Goal: Communication & Community: Answer question/provide support

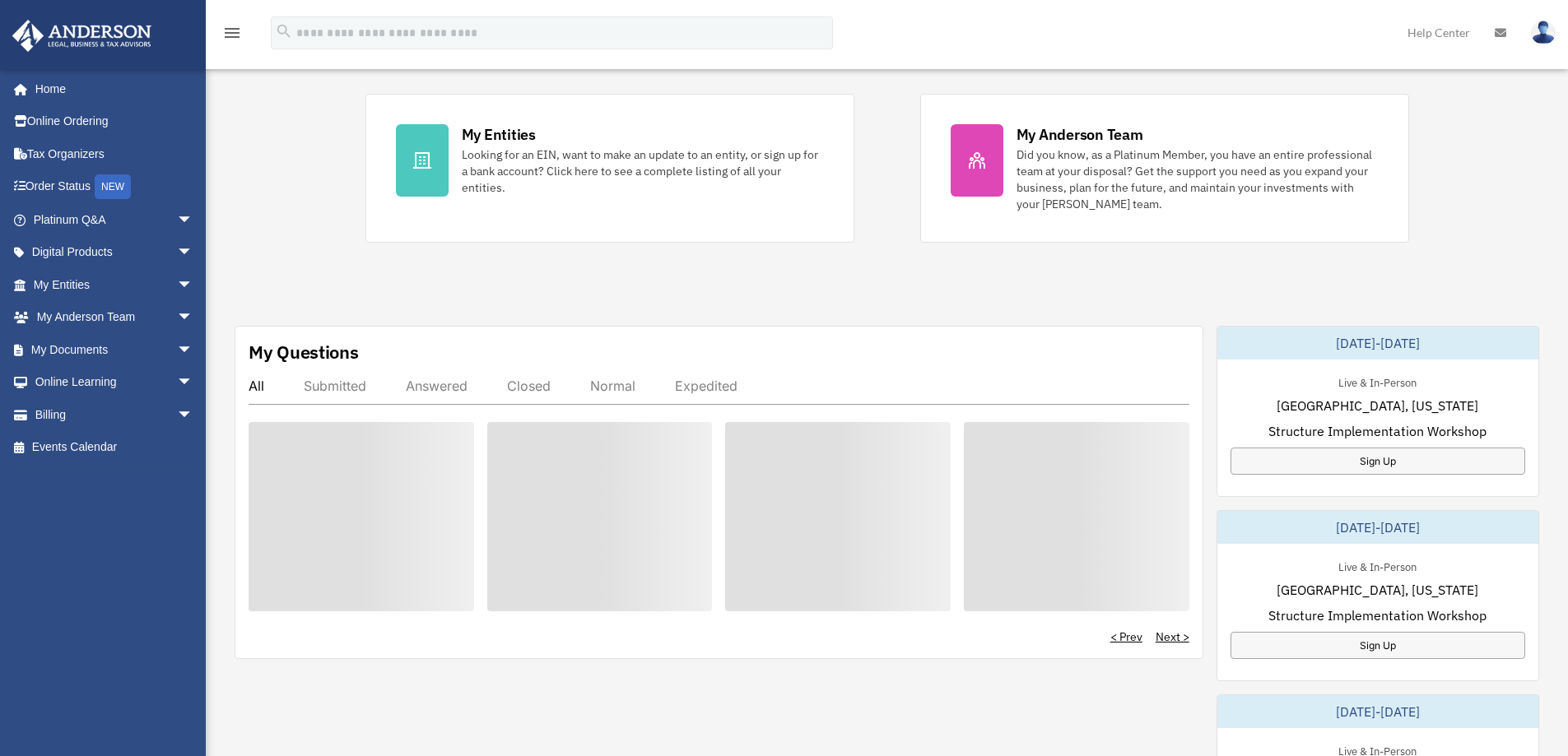
scroll to position [329, 0]
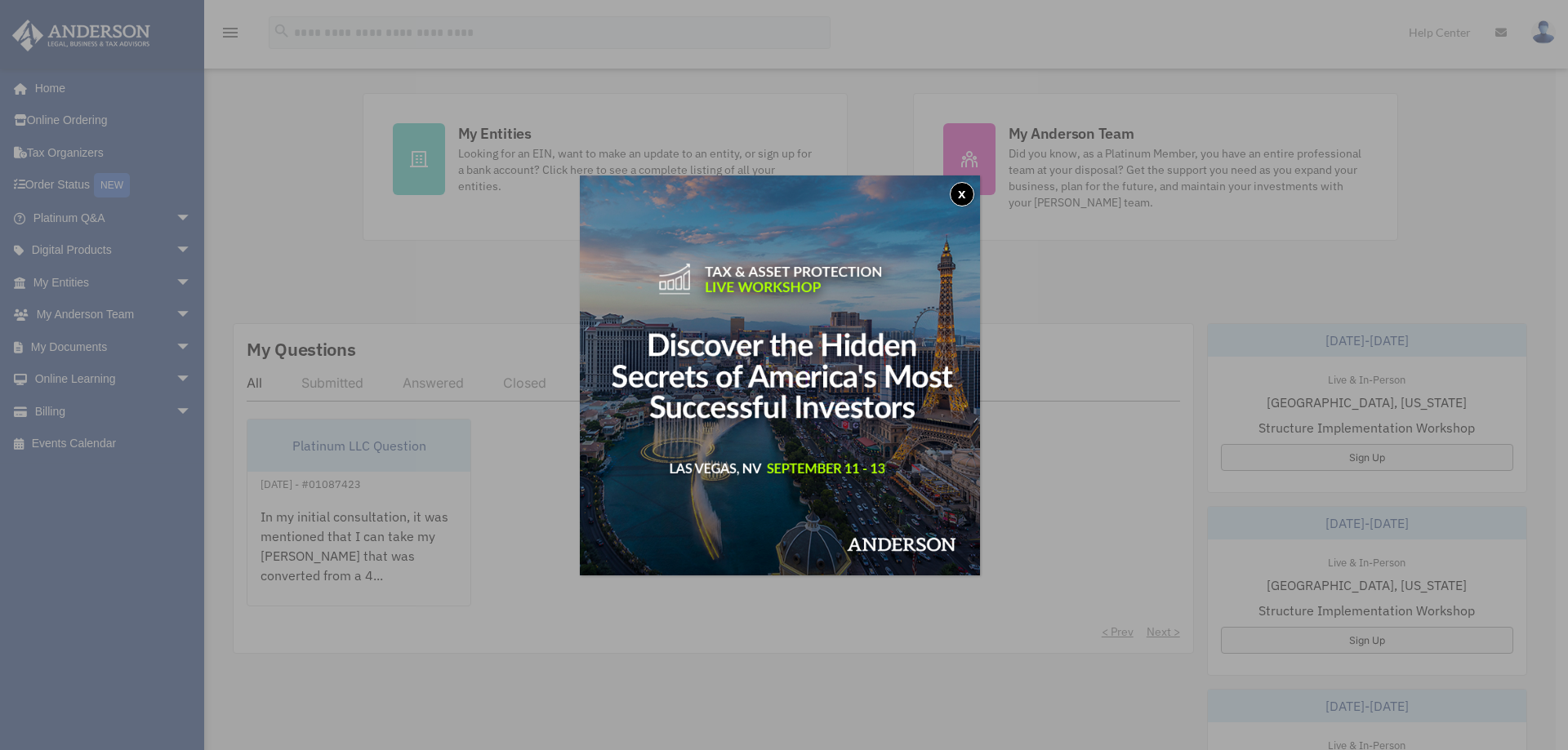
click at [966, 196] on button "x" at bounding box center [961, 194] width 24 height 24
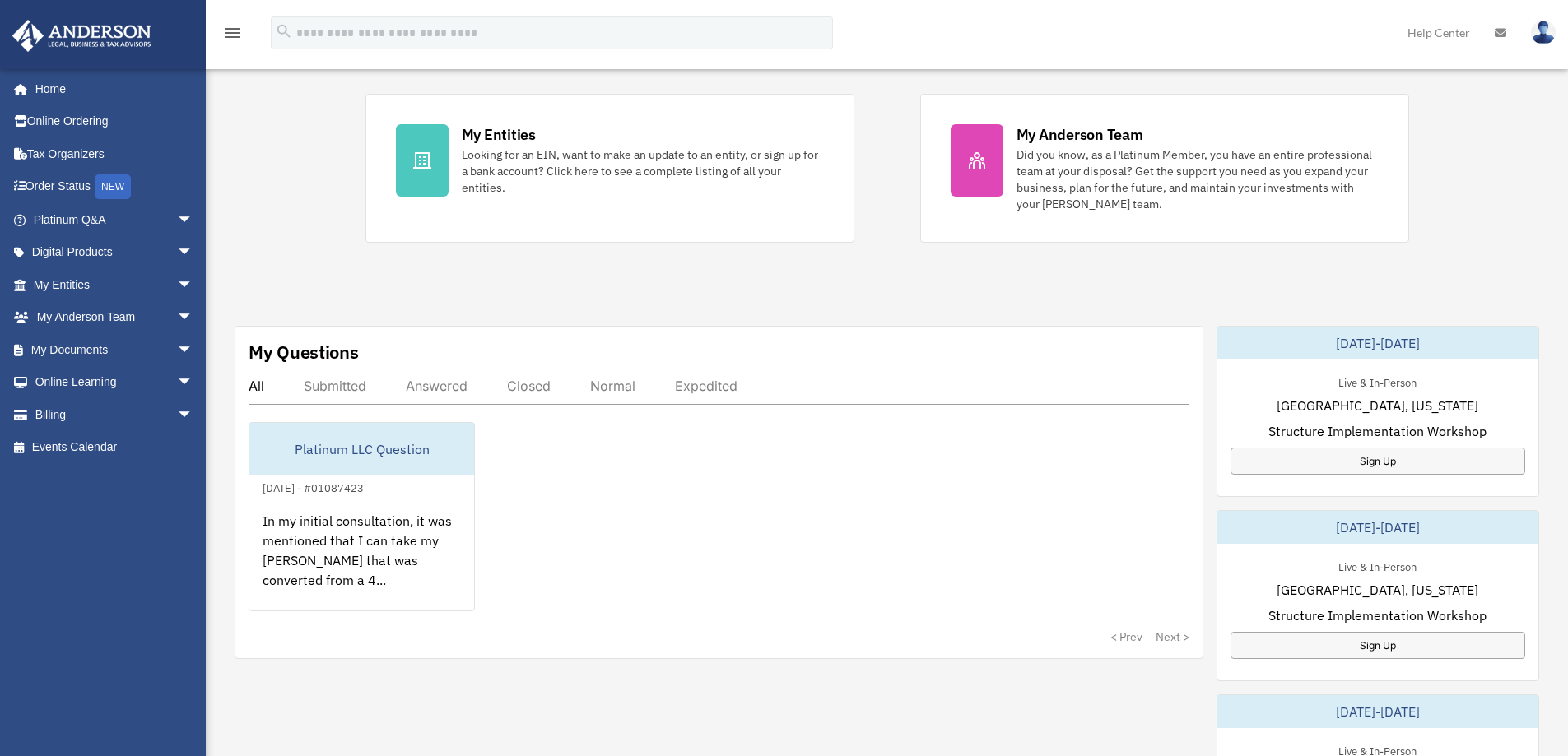
click at [444, 387] on div "Answered" at bounding box center [436, 386] width 62 height 16
click at [436, 384] on div "Answered" at bounding box center [436, 386] width 62 height 16
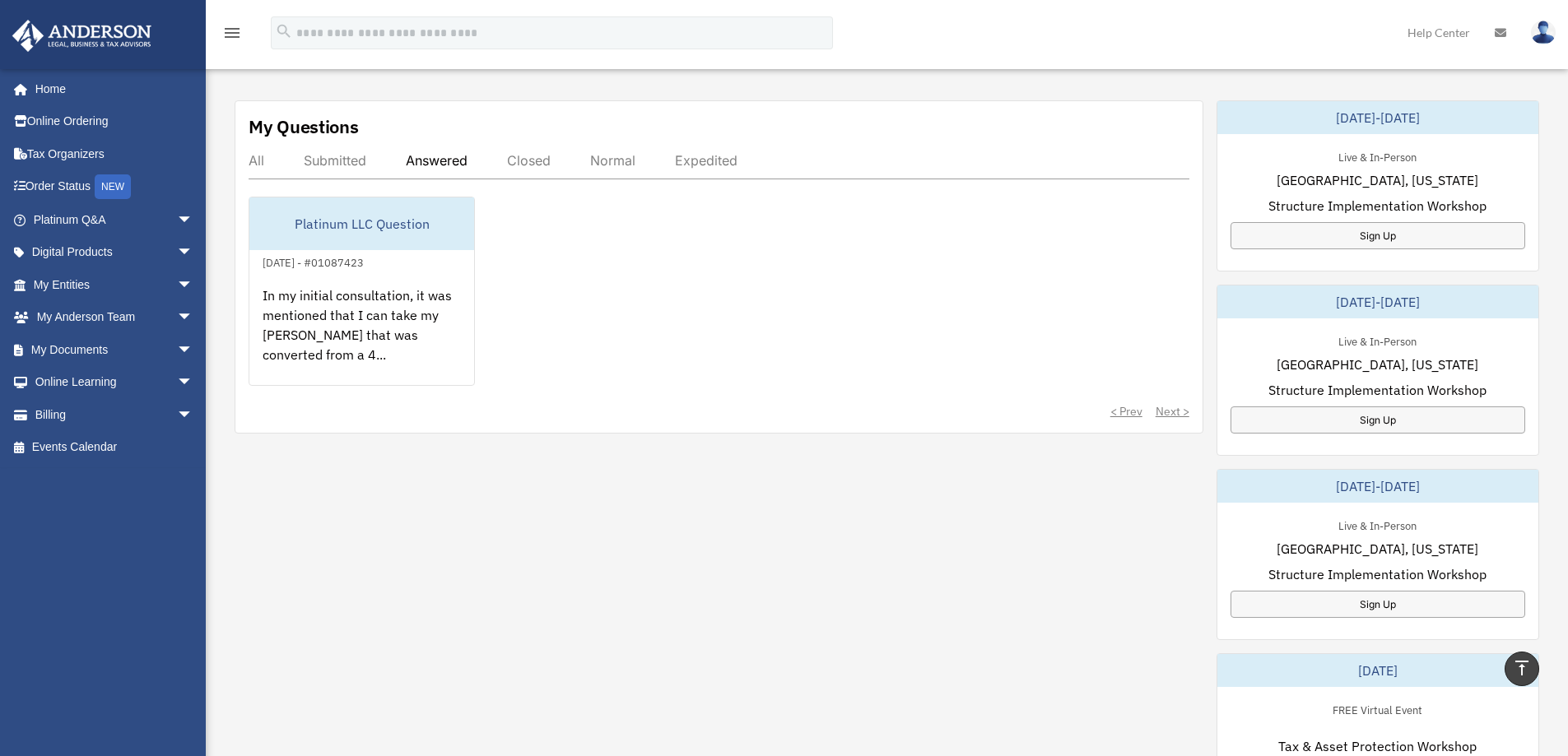
scroll to position [412, 0]
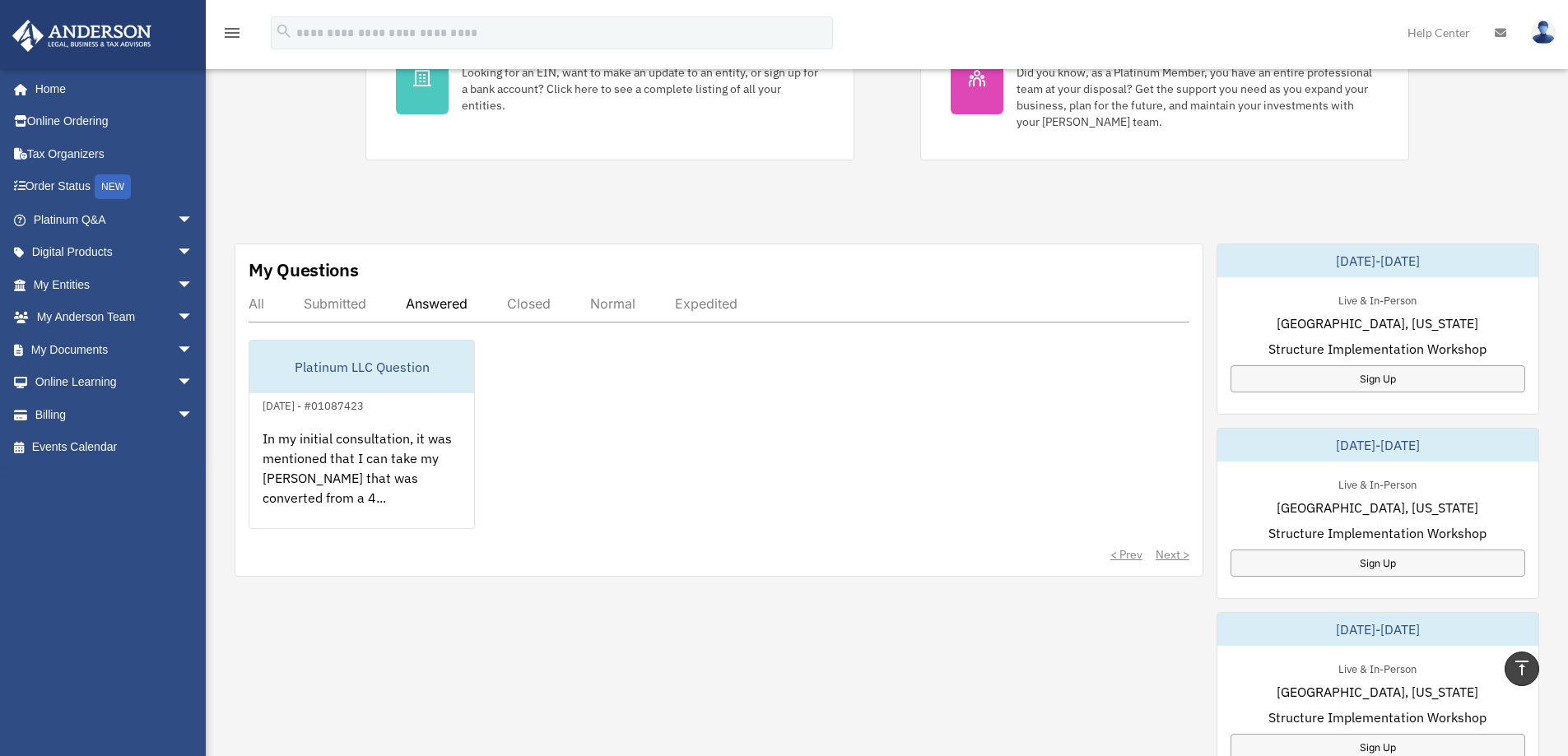
click at [177, 221] on span "arrow_drop_down" at bounding box center [193, 220] width 33 height 33
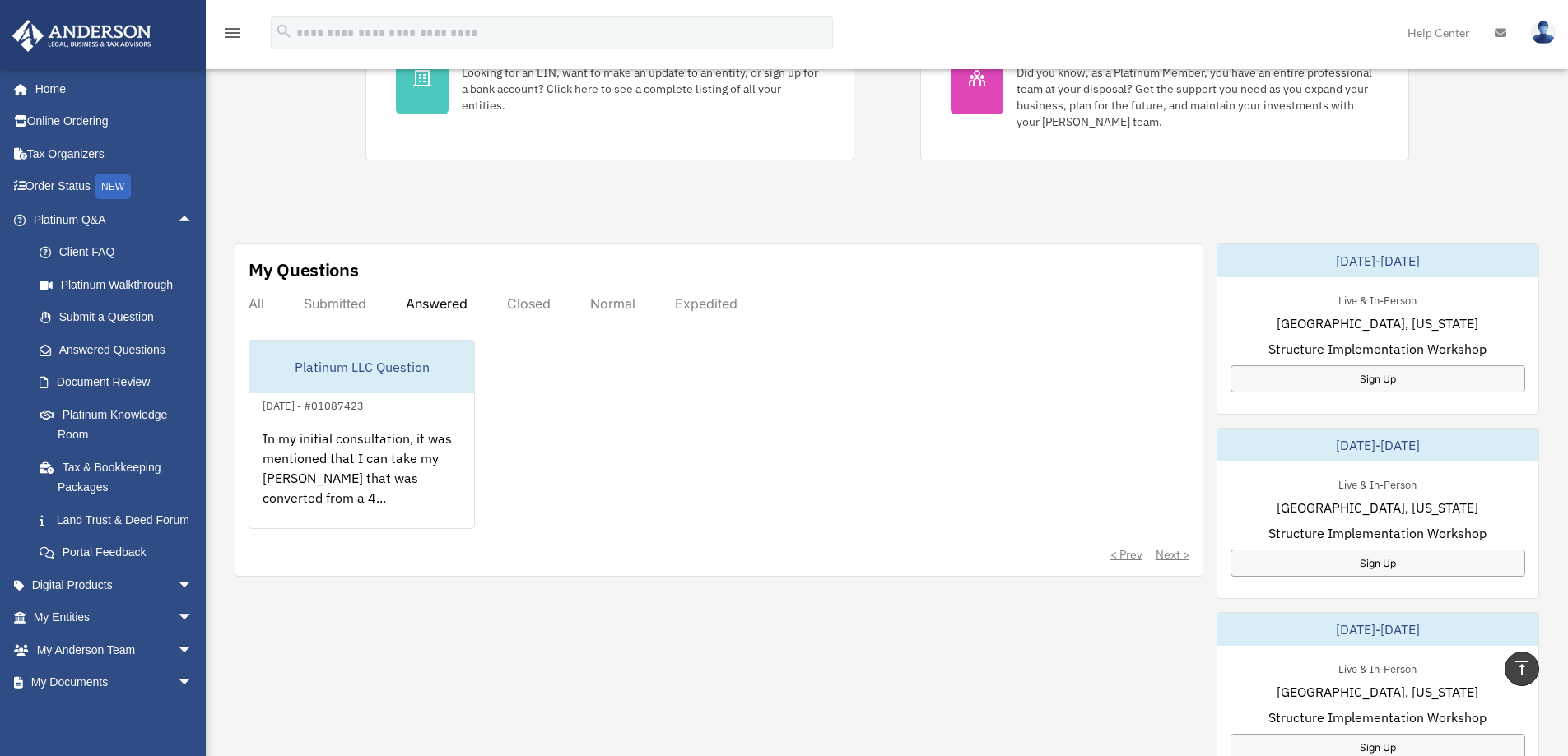
click at [132, 345] on link "Answered Questions" at bounding box center [121, 350] width 195 height 33
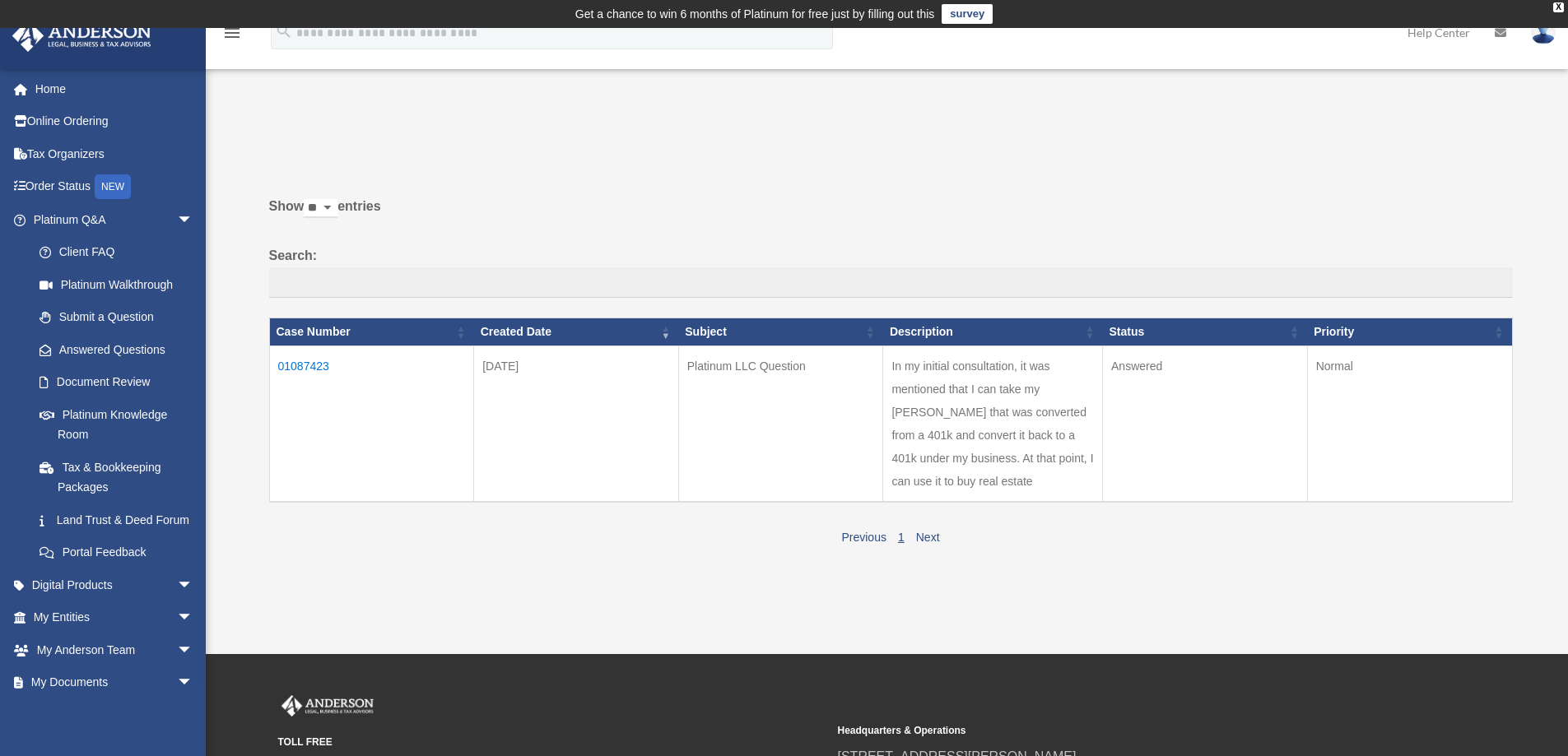
click at [305, 361] on td "01087423" at bounding box center [371, 424] width 205 height 157
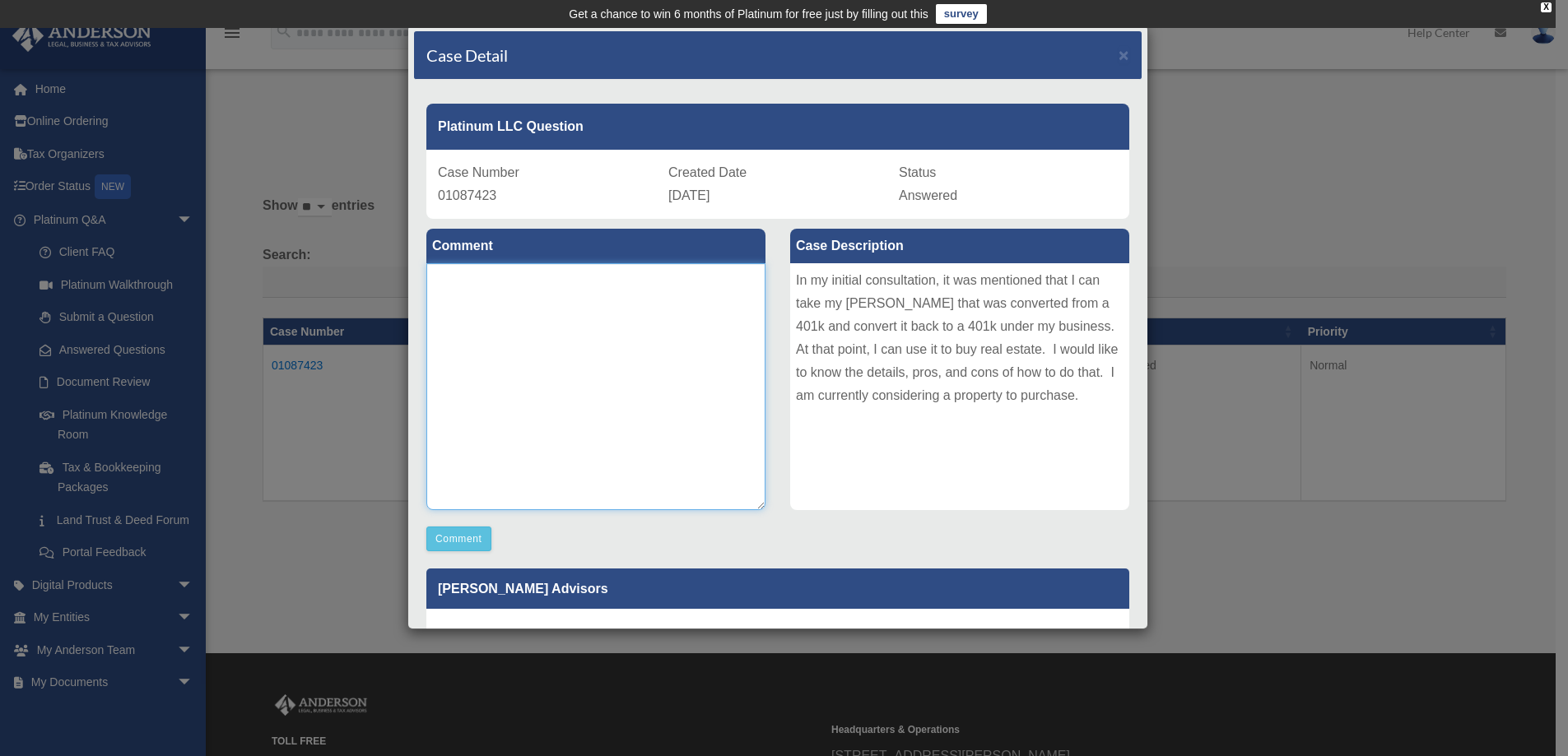
click at [497, 289] on textarea at bounding box center [596, 387] width 339 height 247
type textarea "**********"
click at [460, 533] on button "Comment" at bounding box center [459, 539] width 65 height 24
click at [460, 532] on button "Comment" at bounding box center [459, 539] width 65 height 24
